Goal: Use online tool/utility: Utilize a website feature to perform a specific function

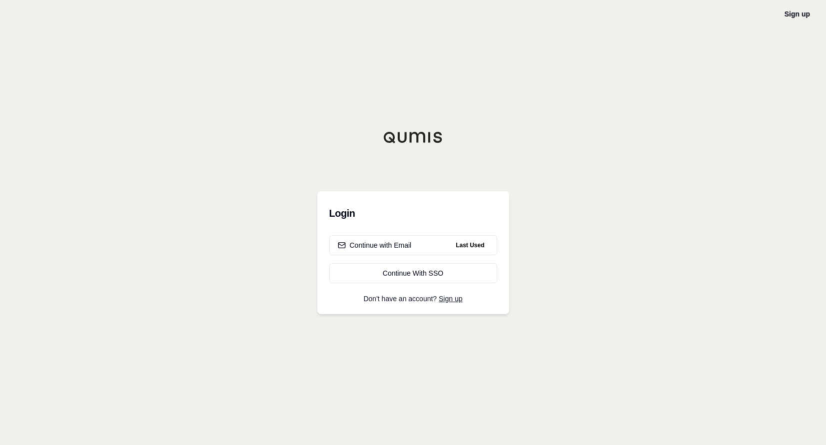
click at [416, 256] on div "Continue with Email Last Used Continue With SSO" at bounding box center [413, 259] width 168 height 48
click at [419, 249] on button "Continue with Email Last Used" at bounding box center [413, 245] width 168 height 20
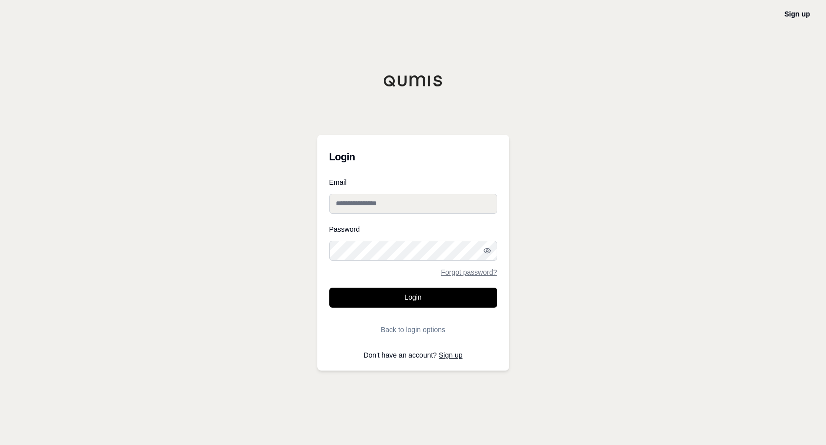
type input "**********"
click at [426, 292] on button "Login" at bounding box center [413, 298] width 168 height 20
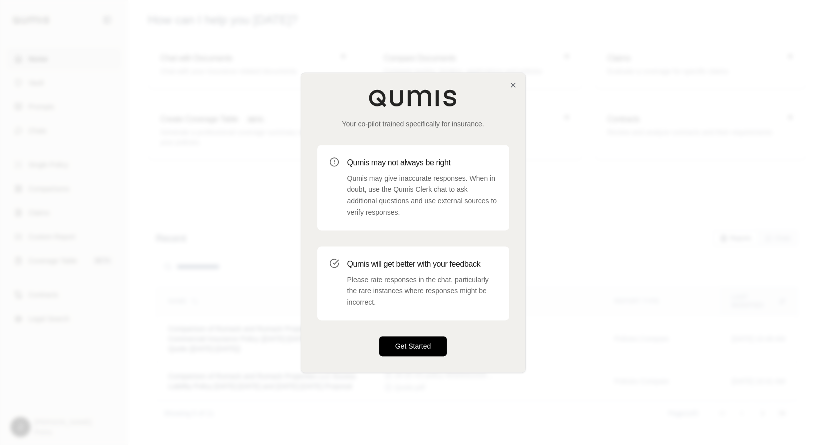
click at [399, 348] on button "Get Started" at bounding box center [413, 346] width 68 height 20
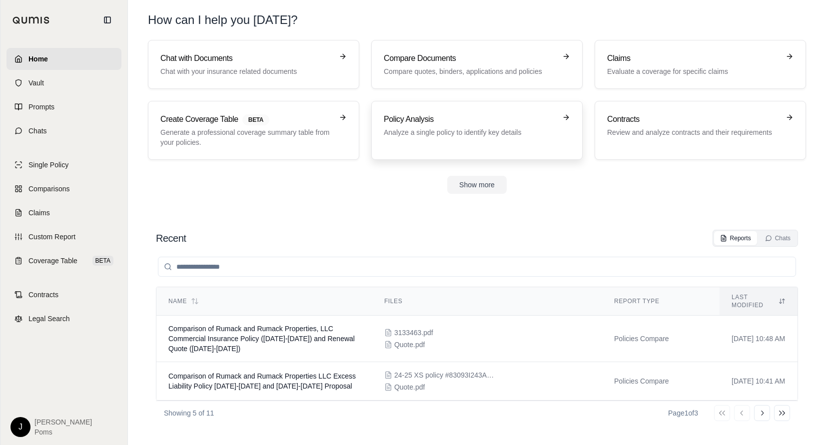
click at [440, 117] on h3 "Policy Analysis" at bounding box center [470, 119] width 172 height 12
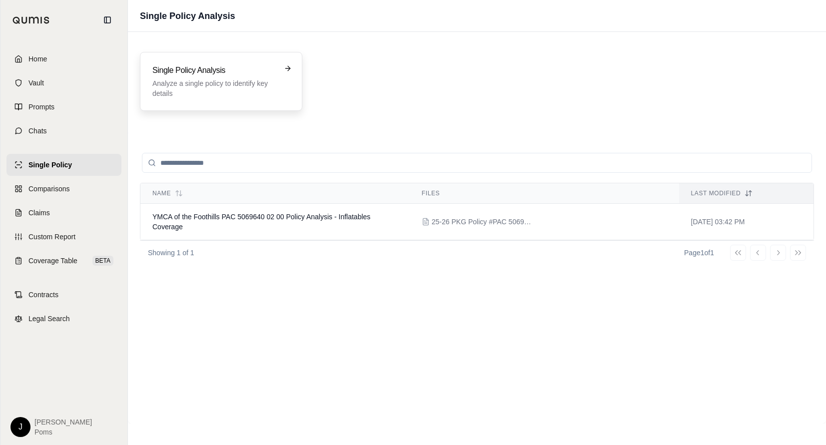
click at [260, 82] on p "Analyze a single policy to identify key details" at bounding box center [213, 88] width 123 height 20
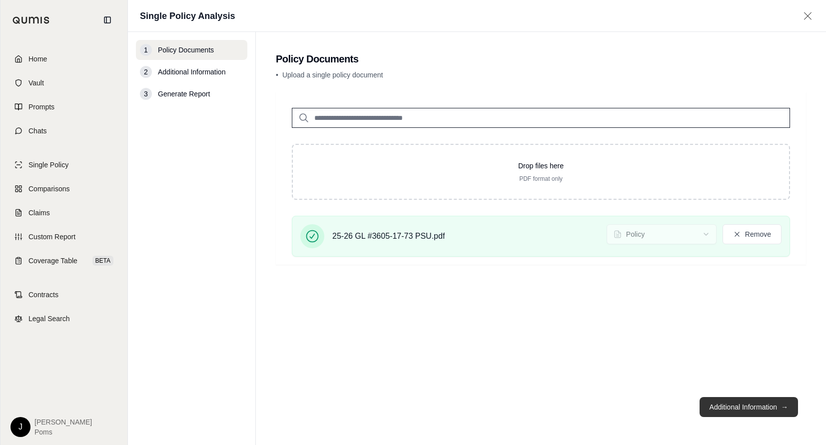
click at [743, 411] on button "Additional Information →" at bounding box center [749, 407] width 98 height 20
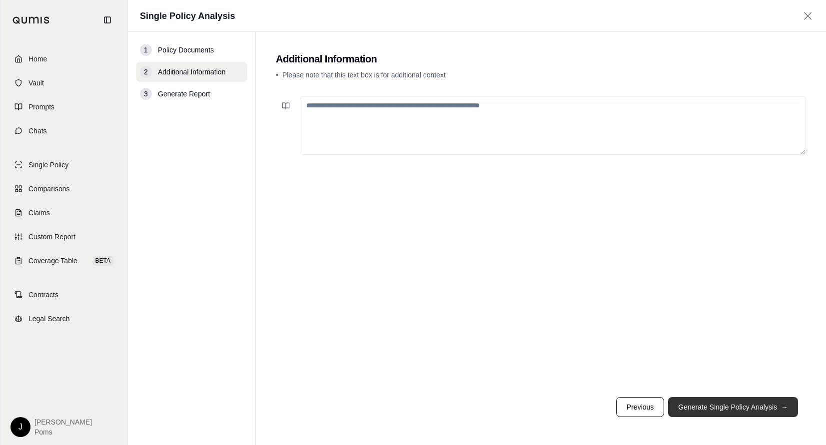
click at [743, 411] on button "Generate Single Policy Analysis →" at bounding box center [733, 407] width 130 height 20
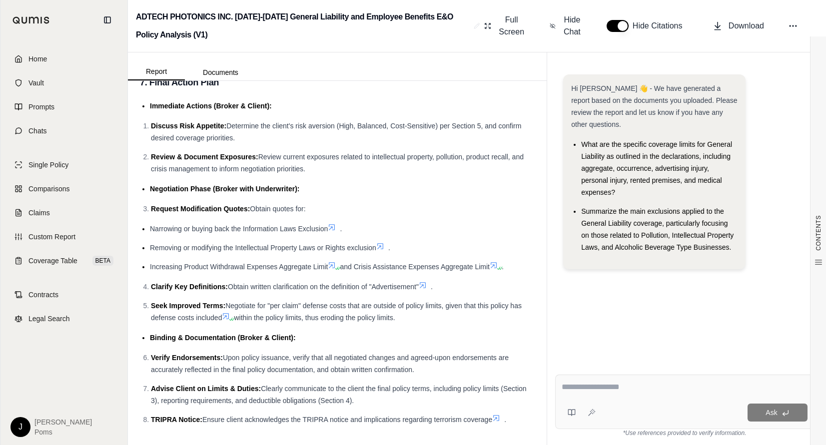
scroll to position [3034, 0]
click at [594, 390] on textarea at bounding box center [685, 387] width 246 height 12
type textarea "**********"
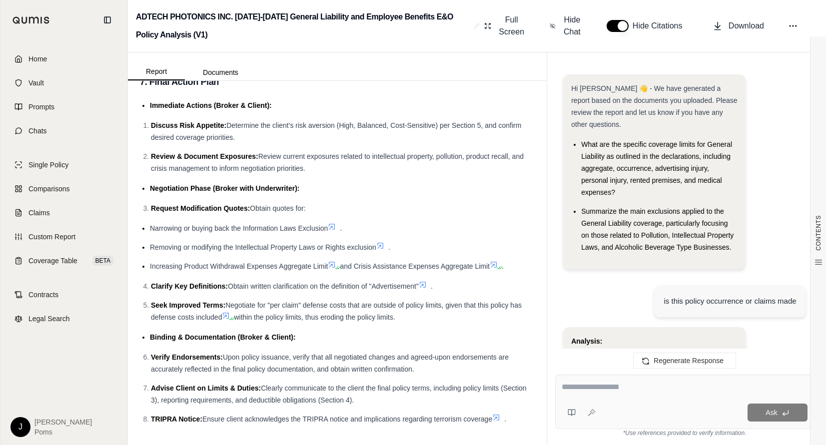
scroll to position [1024, 0]
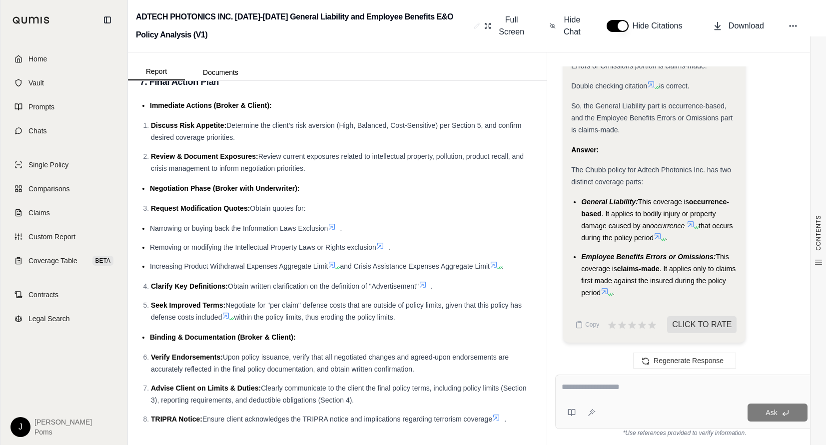
click at [639, 391] on textarea at bounding box center [685, 387] width 246 height 12
drag, startPoint x: 588, startPoint y: 384, endPoint x: 611, endPoint y: 377, distance: 23.9
click at [596, 382] on textarea at bounding box center [685, 387] width 246 height 12
type textarea "**********"
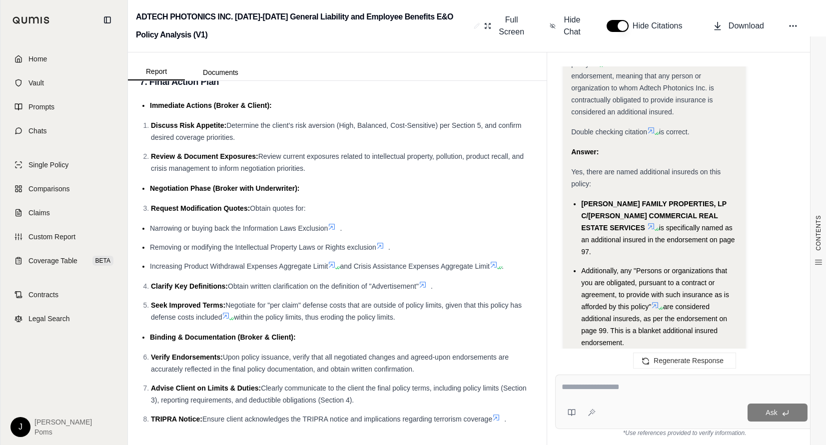
scroll to position [1968, 0]
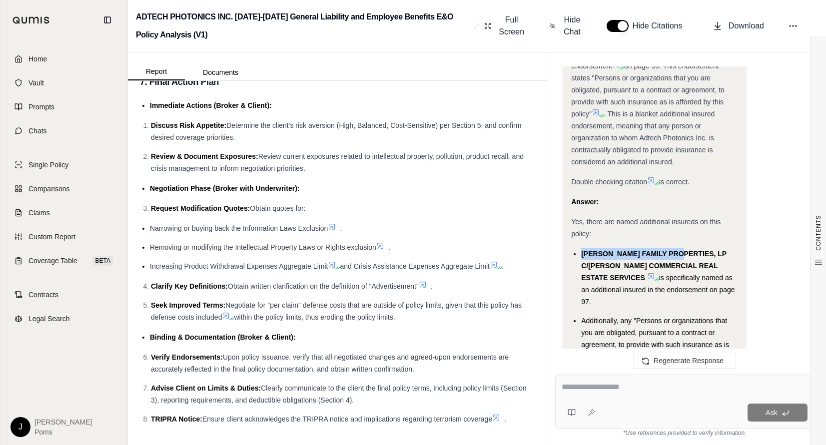
drag, startPoint x: 582, startPoint y: 264, endPoint x: 683, endPoint y: 267, distance: 100.5
click at [683, 267] on span "[PERSON_NAME] FAMILY PROPERTIES, LP C/[PERSON_NAME] COMMERCIAL REAL ESTATE SERV…" at bounding box center [653, 266] width 145 height 32
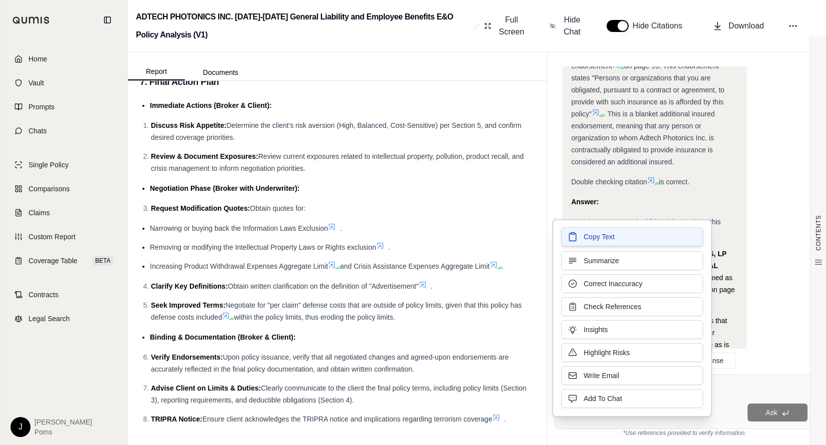
click at [643, 240] on button "Copy Text" at bounding box center [632, 236] width 142 height 19
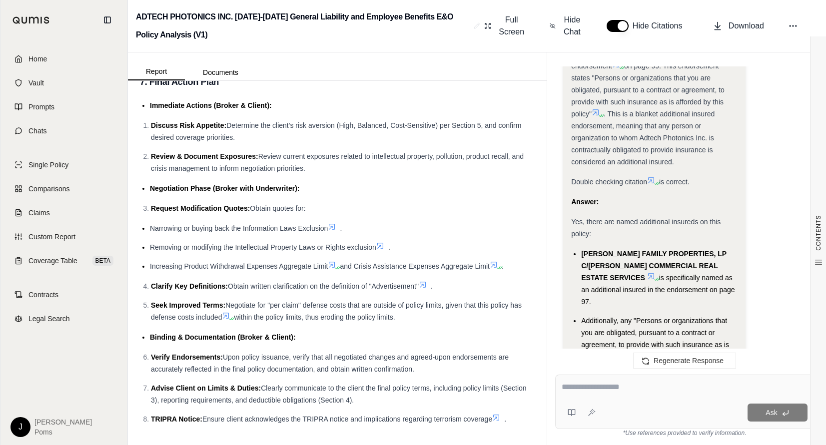
click at [41, 377] on div "Home Vault Prompts Chats Single Policy Comparisons Claims Custom Report Coverag…" at bounding box center [63, 242] width 127 height 405
